Goal: Download file/media

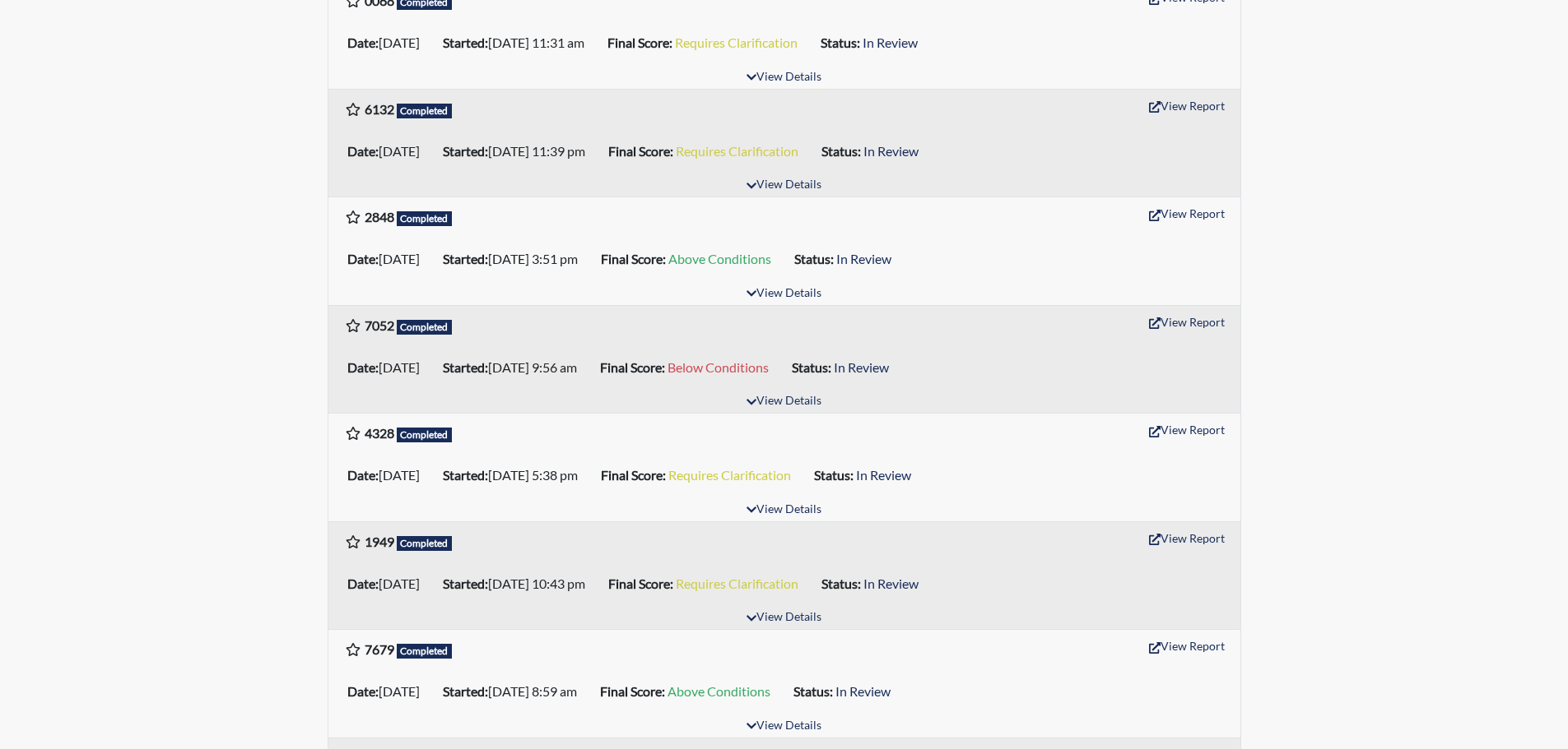
scroll to position [740, 0]
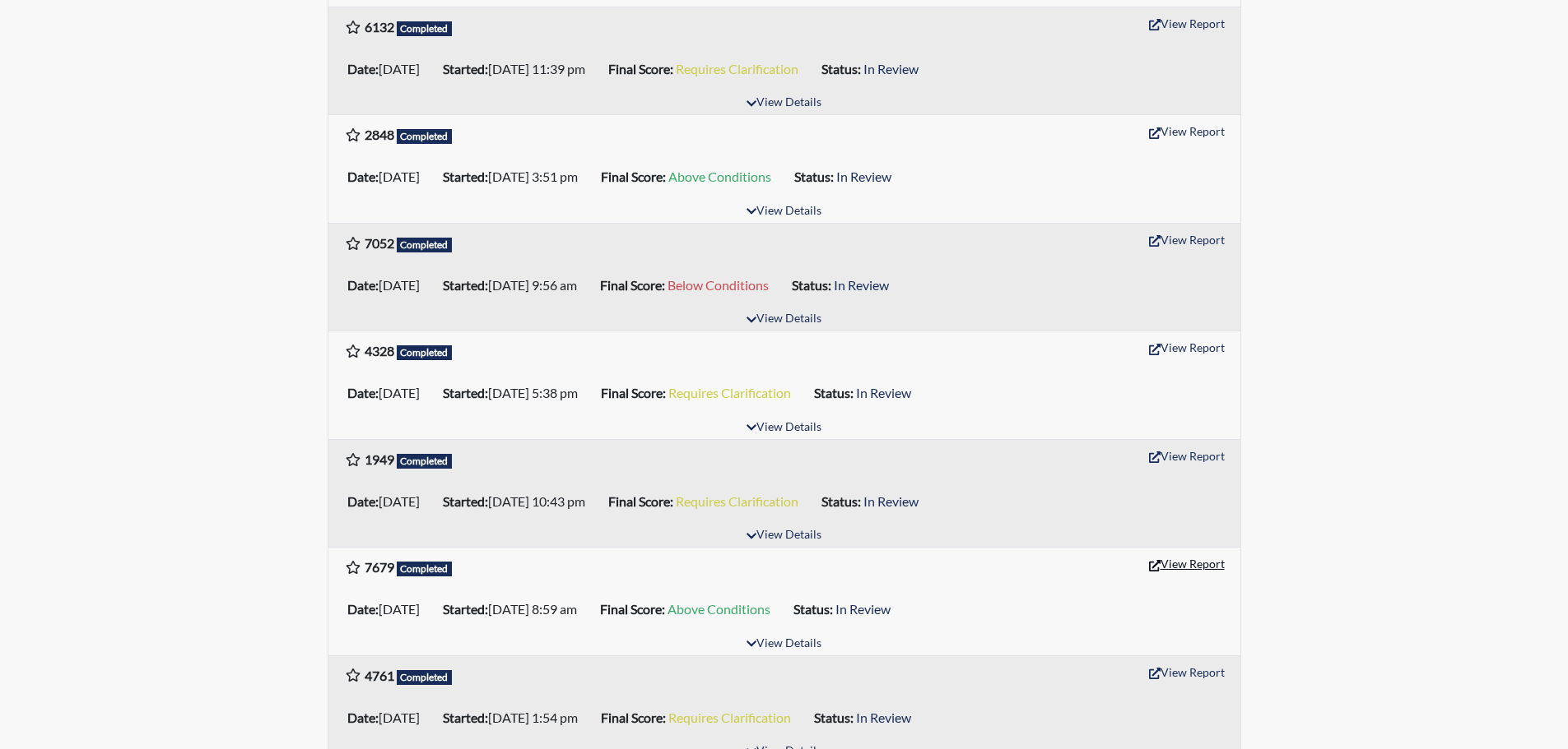
click at [1162, 567] on button "View Report" at bounding box center [1186, 564] width 90 height 25
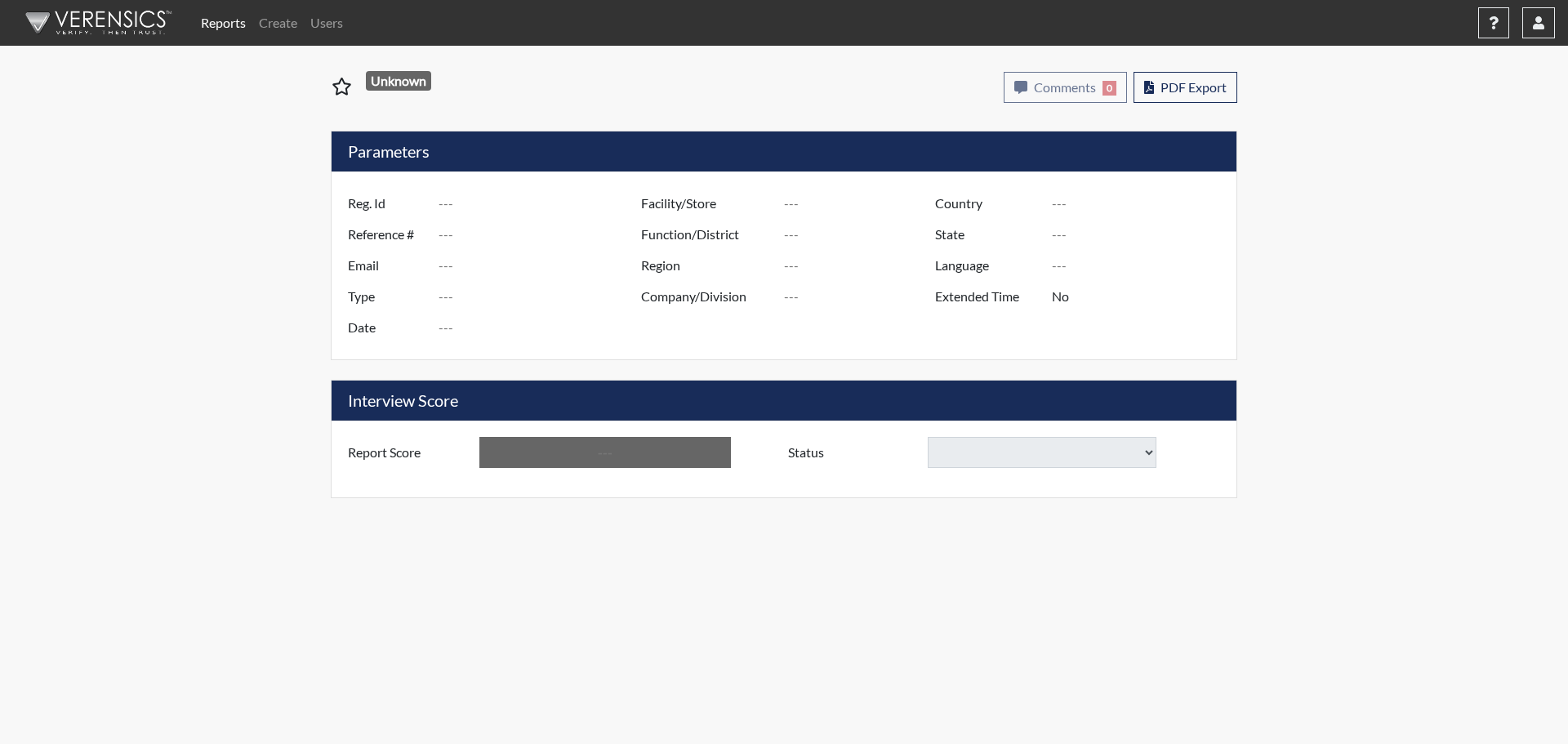
type input "7679"
type input "48648"
type input "[EMAIL_ADDRESS][DOMAIN_NAME]"
type input "Pre-Employment"
type input "[DATE]"
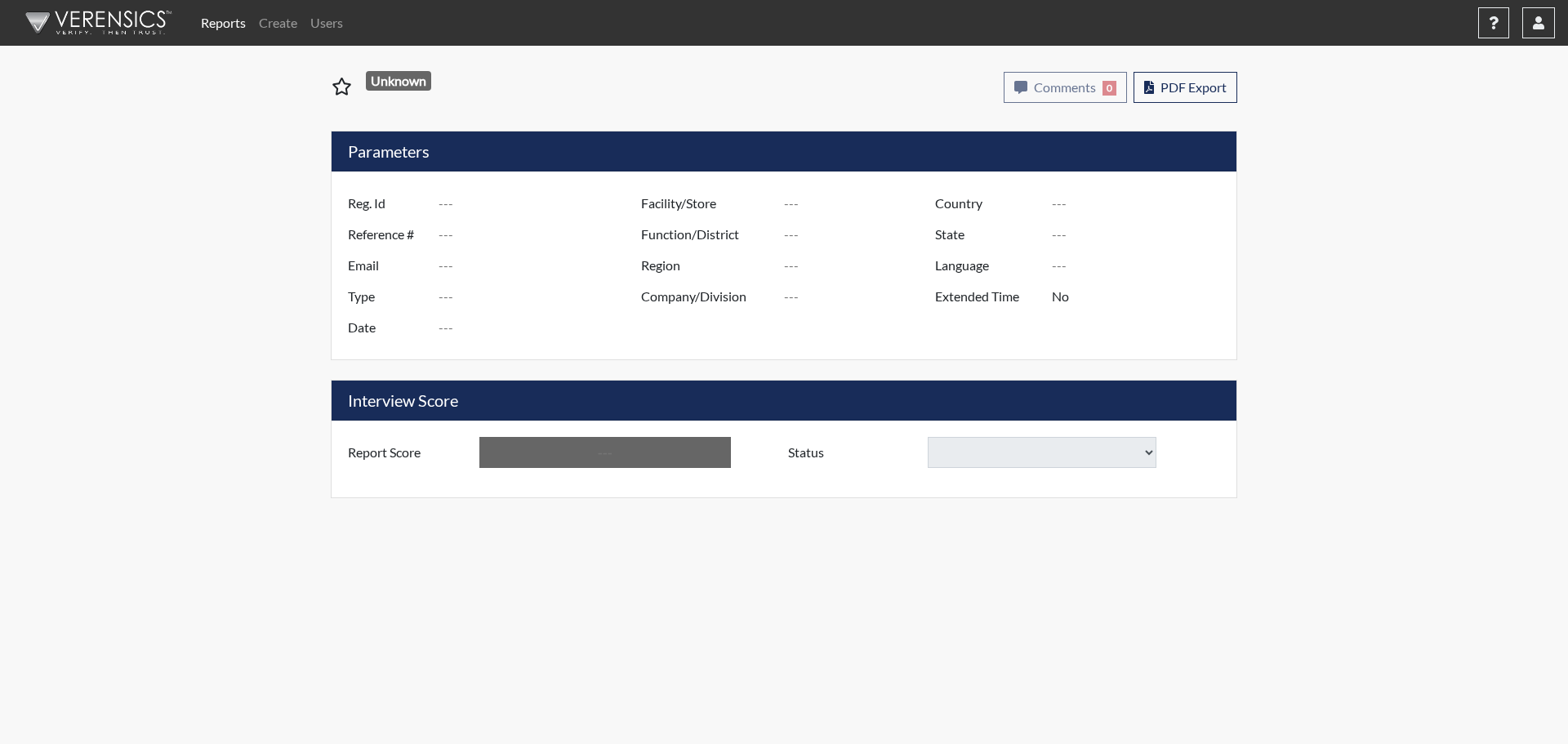
type input "[GEOGRAPHIC_DATA]"
type input "[US_STATE]"
type input "English"
type input "Above Conditions"
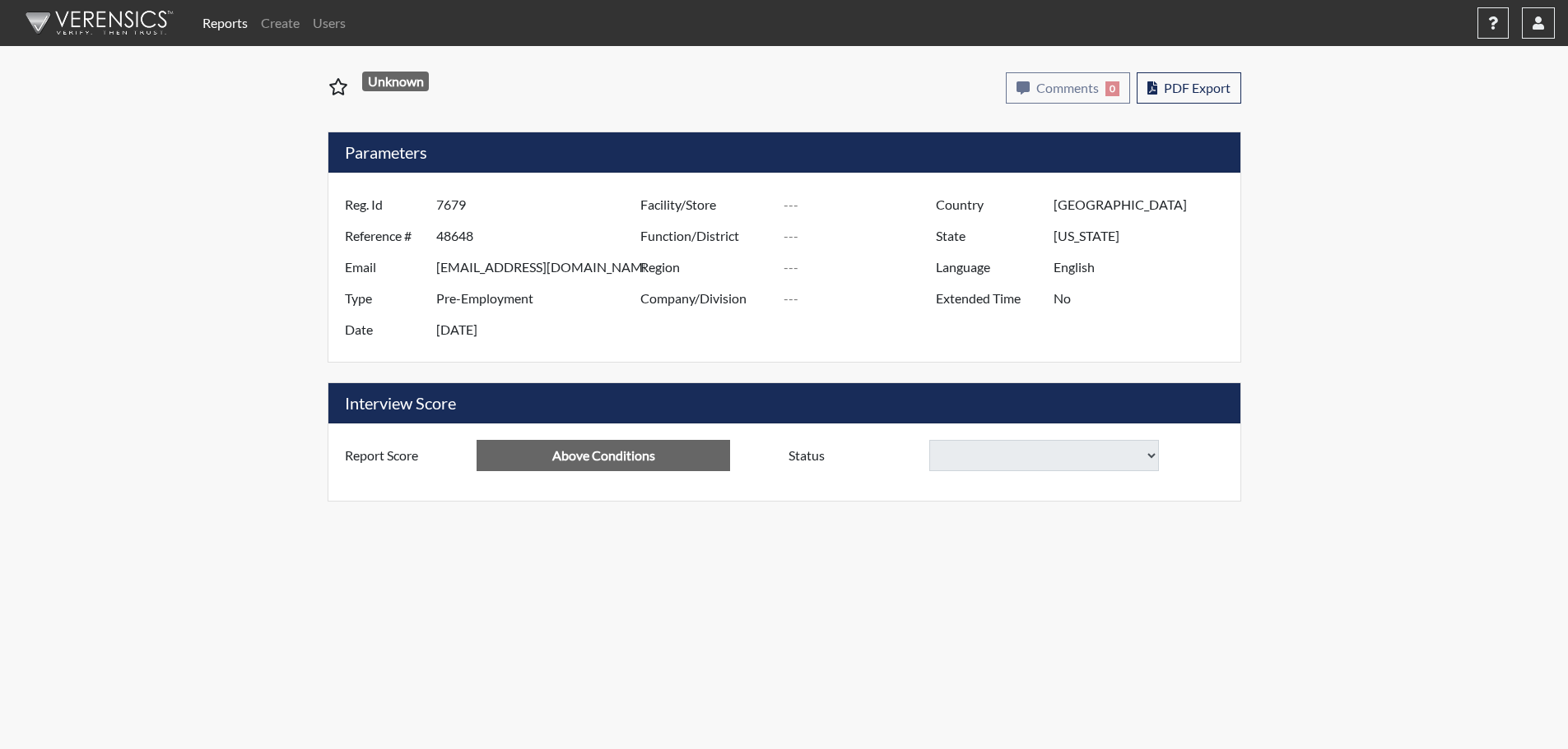
select select
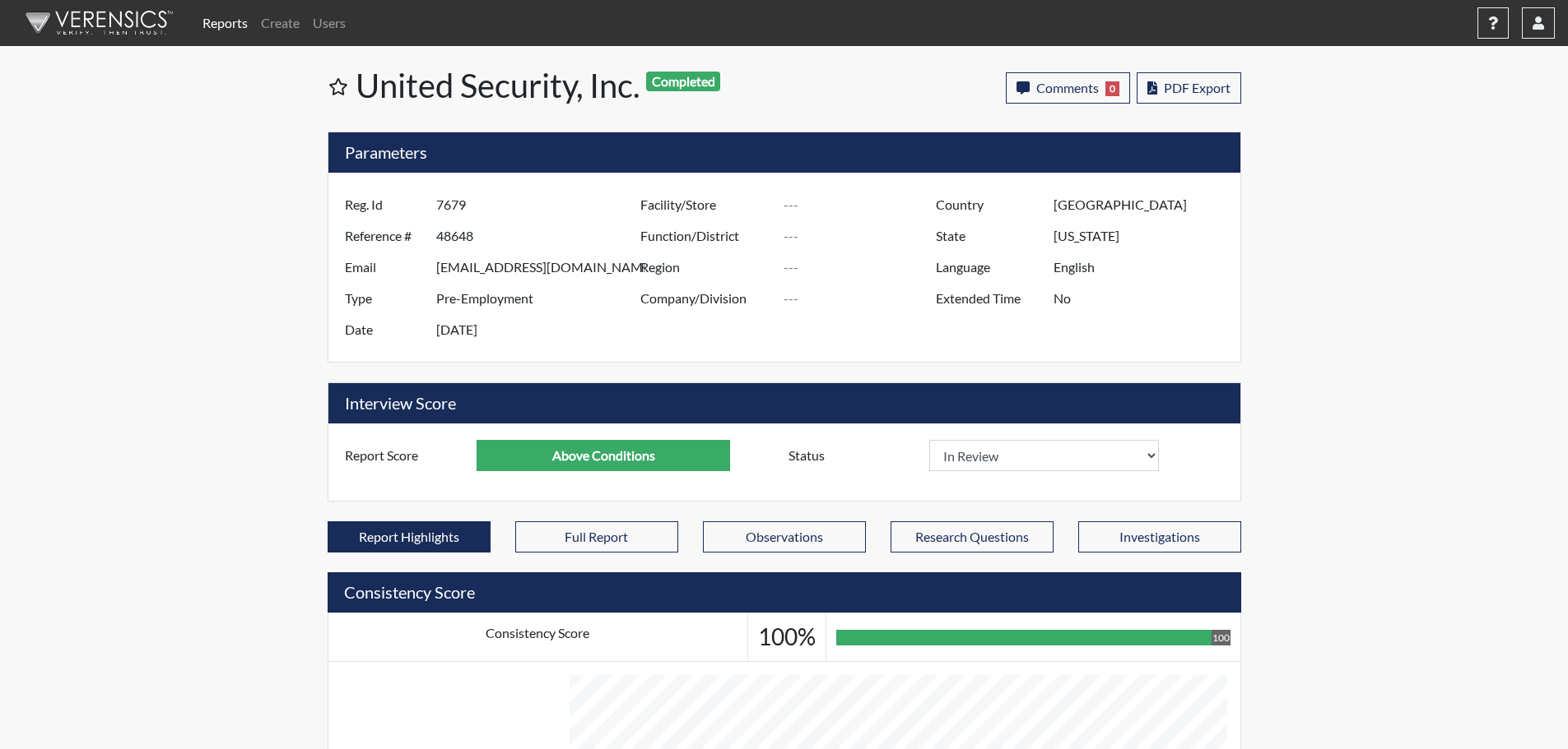
scroll to position [273, 684]
click at [1211, 97] on button "PDF Export" at bounding box center [1188, 88] width 105 height 31
